Goal: Find contact information: Find contact information

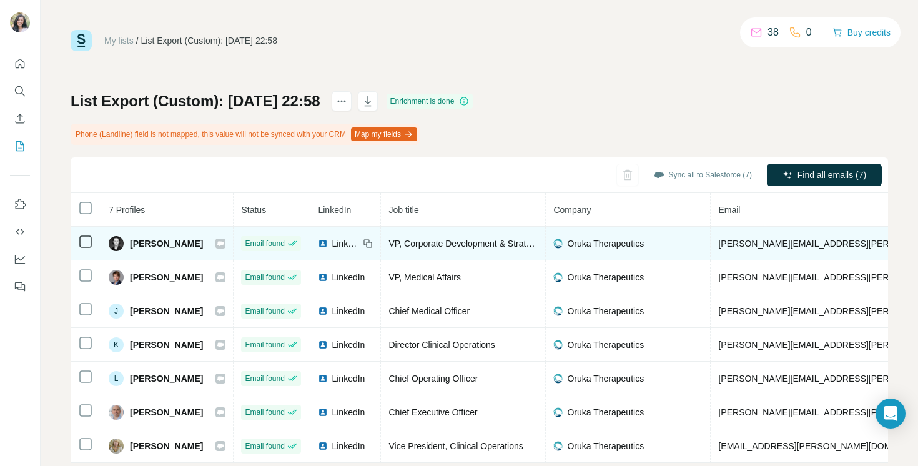
click at [769, 241] on span "christopher.finch@orukatx.com" at bounding box center [864, 243] width 292 height 10
copy span "christopher.finch@orukatx.com"
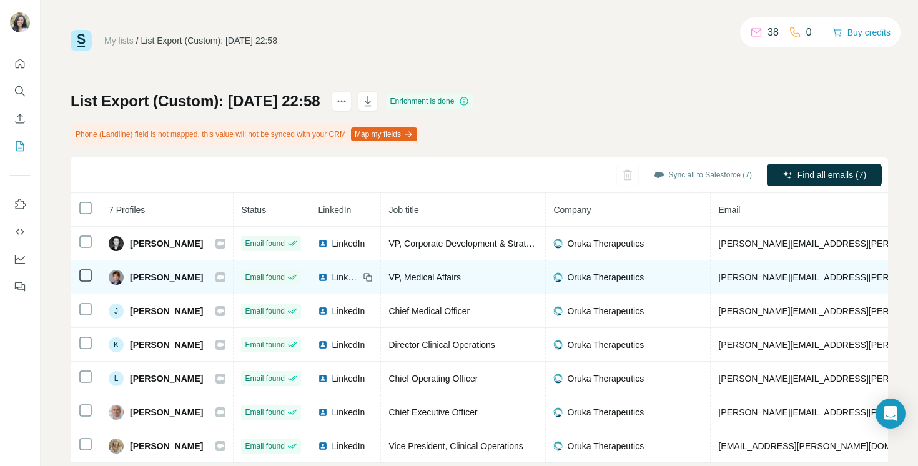
click at [768, 277] on span "eugenia.levi@orukatx.com" at bounding box center [864, 277] width 292 height 10
copy span "eugenia.levi@orukatx.com"
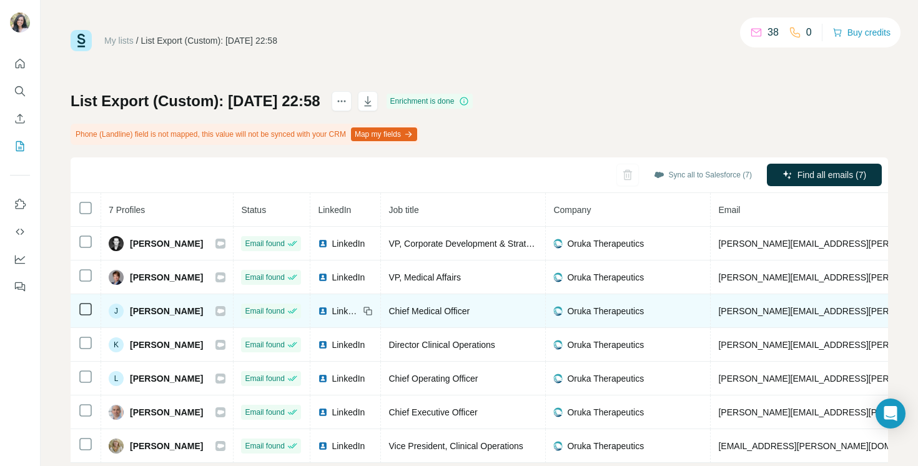
click at [750, 311] on span "joana.goncalves@orukatx.com" at bounding box center [864, 311] width 292 height 10
copy span "joana.goncalves@orukatx.com"
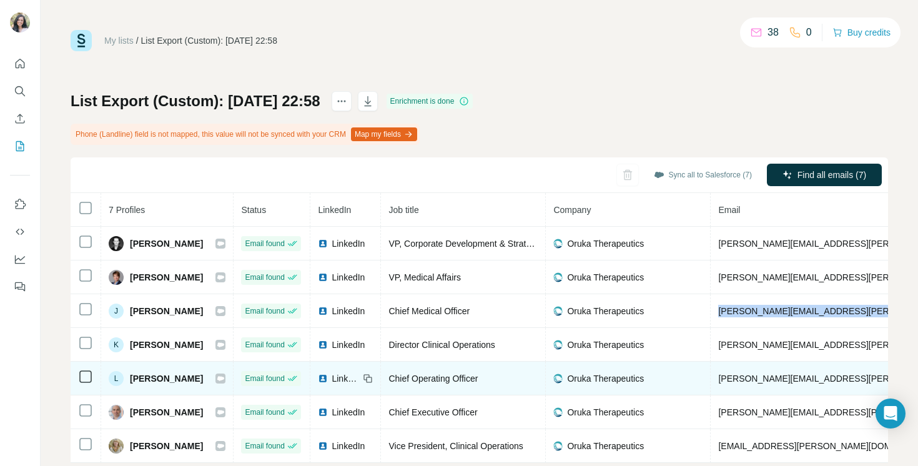
scroll to position [27, 0]
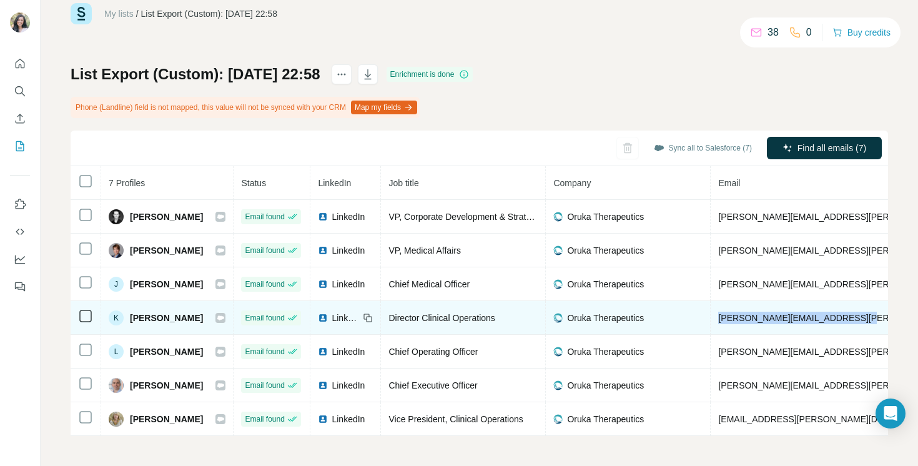
drag, startPoint x: 724, startPoint y: 318, endPoint x: 863, endPoint y: 320, distance: 138.6
click at [863, 320] on td "kyle.breitschwerdt@orukatx.com" at bounding box center [864, 318] width 308 height 34
copy span "kyle.breitschwerdt@orukatx.com"
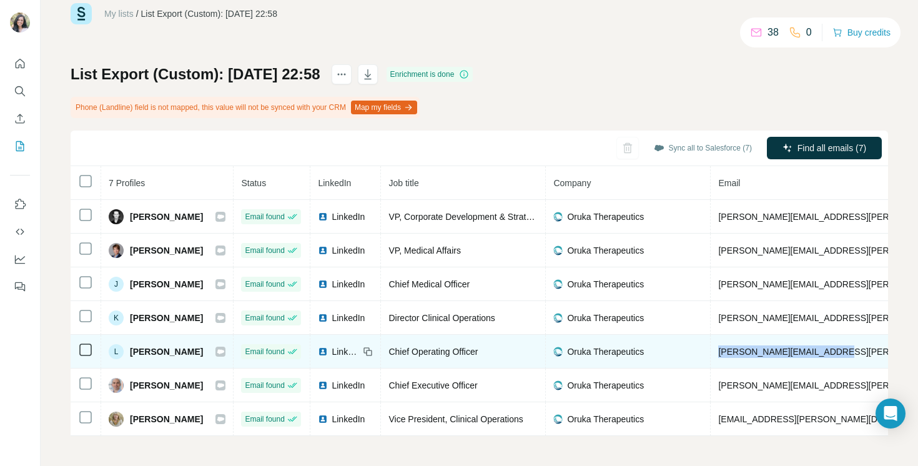
drag, startPoint x: 724, startPoint y: 350, endPoint x: 841, endPoint y: 355, distance: 116.8
click at [841, 355] on td "laura.sandler@orukatx.com" at bounding box center [864, 352] width 308 height 34
copy span "laura.sandler@orukatx.com"
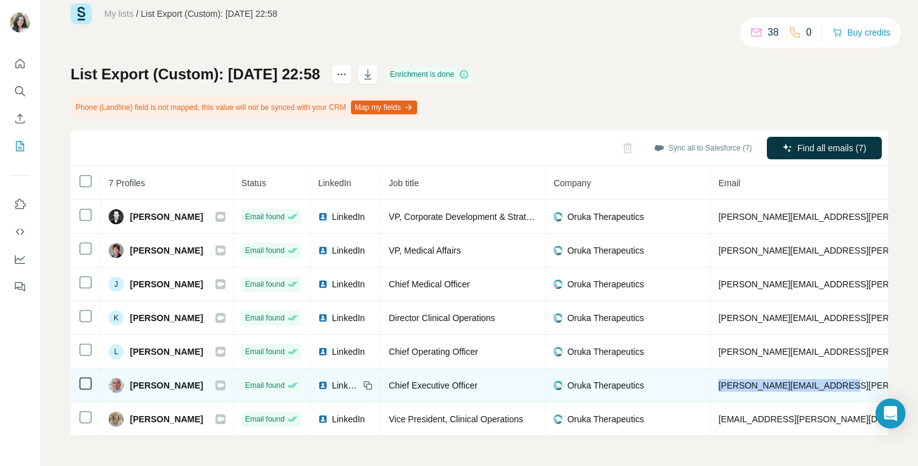
drag, startPoint x: 724, startPoint y: 386, endPoint x: 845, endPoint y: 389, distance: 120.5
click at [845, 389] on td "lawrence.klein@orukatx.com" at bounding box center [864, 385] width 308 height 34
copy span "lawrence.klein@orukatx.com"
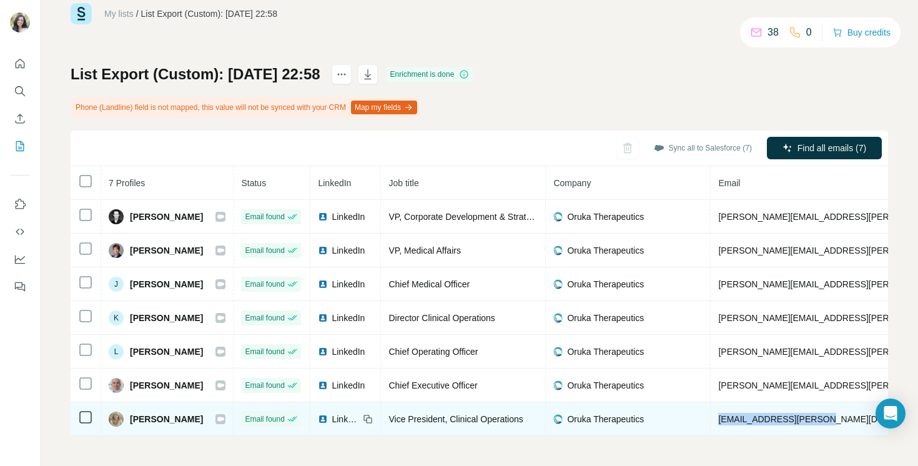
drag, startPoint x: 725, startPoint y: 419, endPoint x: 823, endPoint y: 419, distance: 98.0
click at [823, 419] on span "peg.taylor@orukatx.com" at bounding box center [828, 419] width 220 height 10
copy span "peg.taylor@orukatx.com"
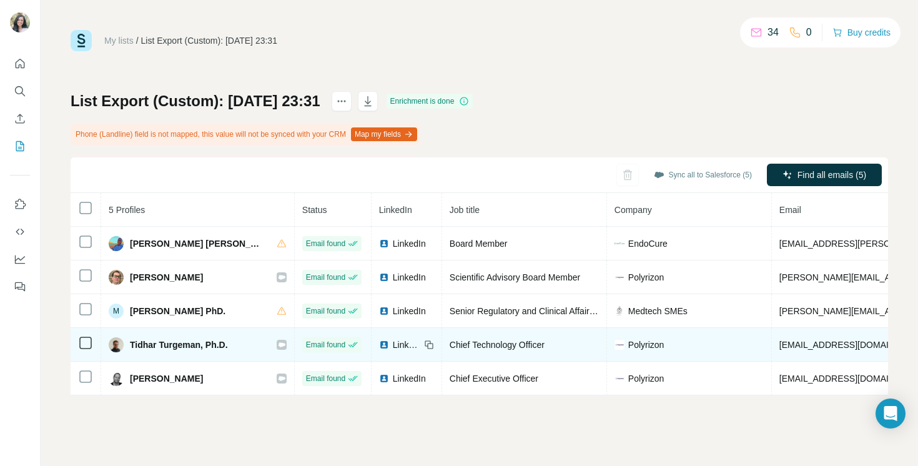
click at [779, 342] on span "[EMAIL_ADDRESS][DOMAIN_NAME]" at bounding box center [853, 345] width 148 height 10
copy span "[EMAIL_ADDRESS][DOMAIN_NAME]"
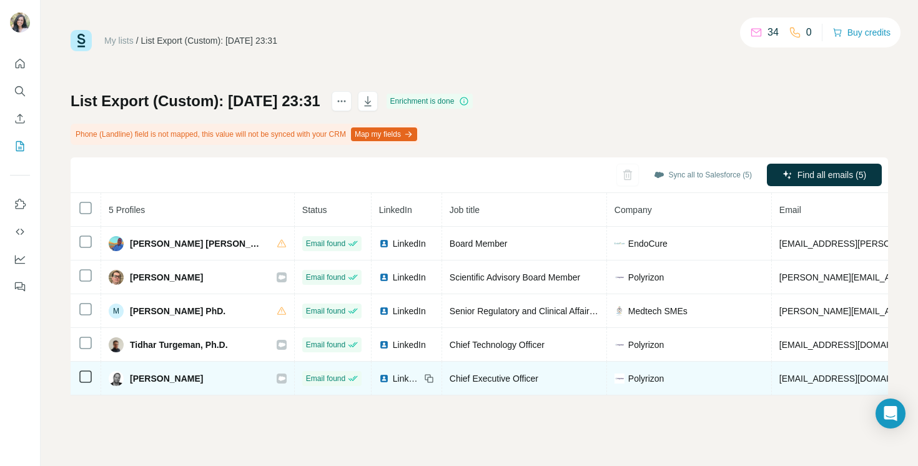
click at [825, 378] on span "[EMAIL_ADDRESS][DOMAIN_NAME]" at bounding box center [853, 378] width 148 height 10
copy span "[EMAIL_ADDRESS][DOMAIN_NAME]"
